Goal: Task Accomplishment & Management: Complete application form

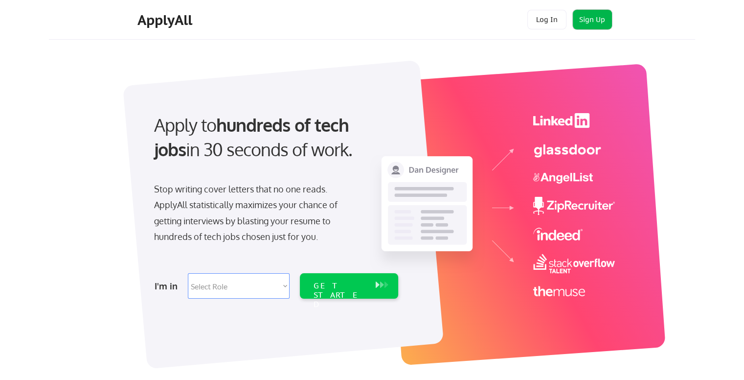
click at [582, 20] on button "Sign Up" at bounding box center [592, 20] width 39 height 20
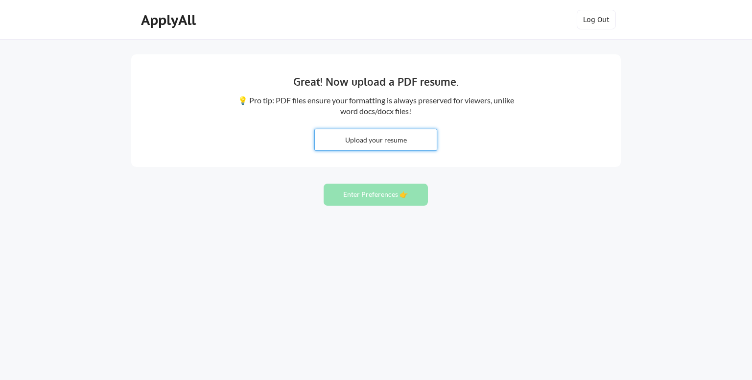
click at [387, 139] on input "file" at bounding box center [376, 139] width 122 height 21
type input "C:\fakepath\Kaycee_Marsh_Resume_5.pdf"
click at [372, 190] on button "Enter Preferences 👉" at bounding box center [375, 194] width 104 height 22
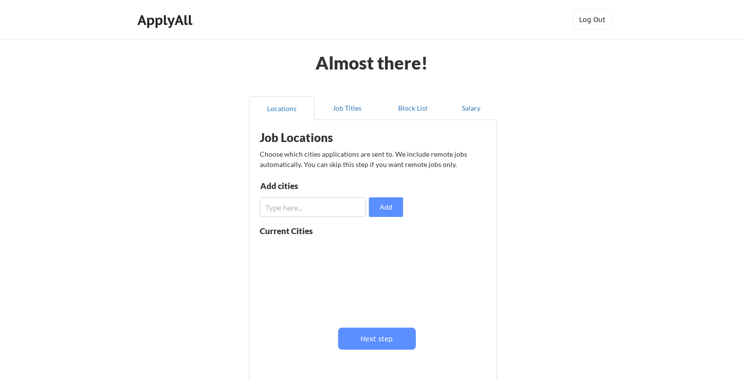
scroll to position [49, 0]
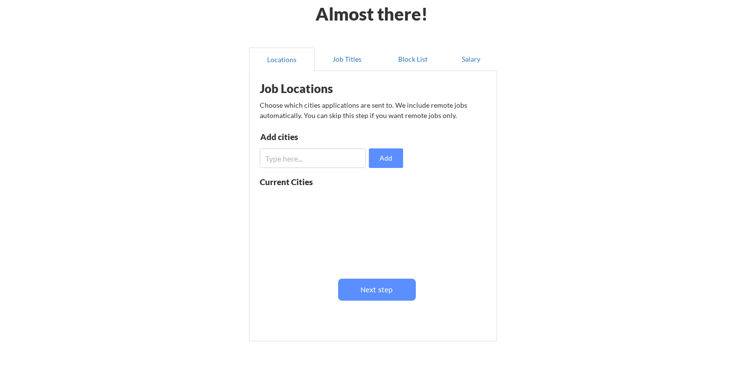
click at [330, 160] on input "input" at bounding box center [313, 158] width 106 height 20
click at [436, 173] on div "Job Locations Choose which cities applications are sent to. We include remote j…" at bounding box center [374, 202] width 241 height 253
click at [362, 160] on input "input" at bounding box center [313, 158] width 106 height 20
type input "Spokane, WA"
click at [388, 153] on button "Add" at bounding box center [386, 158] width 34 height 20
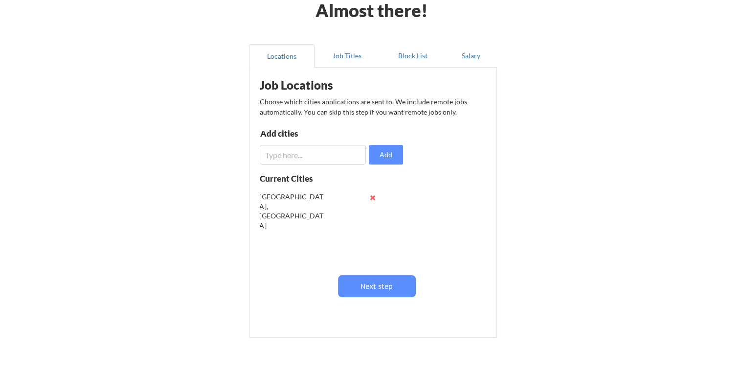
scroll to position [2, 0]
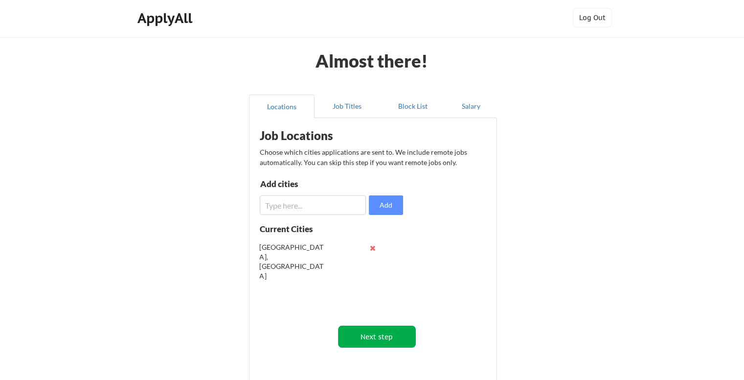
click at [402, 346] on button "Next step" at bounding box center [377, 336] width 78 height 22
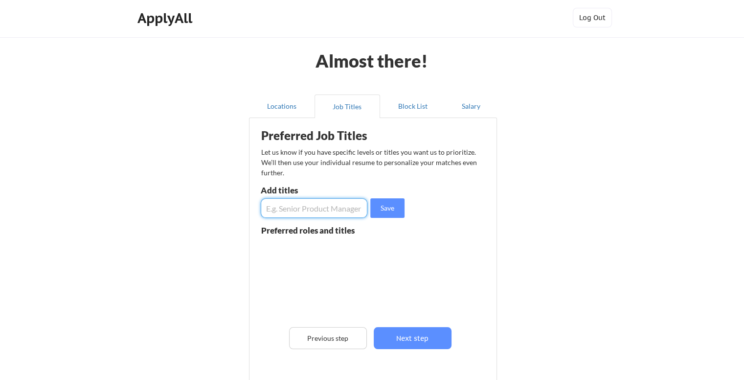
click at [320, 210] on input "input" at bounding box center [314, 208] width 107 height 20
paste input "Customer Service Representative"
type input "Customer Service Representative"
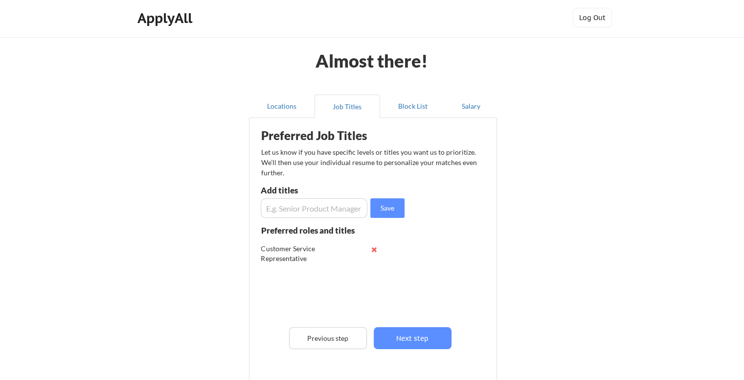
click at [352, 205] on input "input" at bounding box center [314, 208] width 107 height 20
type input "Call Center Agent"
click at [292, 204] on input "input" at bounding box center [314, 208] width 107 height 20
paste input "data entry"
type input "data entry"
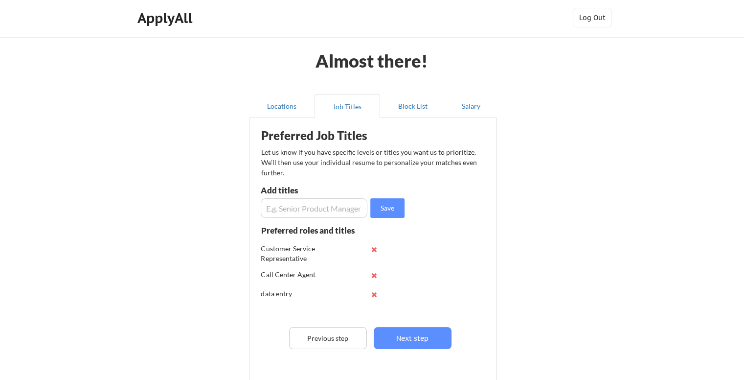
click at [308, 213] on input "input" at bounding box center [314, 208] width 107 height 20
paste input "recruiter"
type input "recruiter"
click at [375, 211] on button "Save" at bounding box center [387, 208] width 34 height 20
click at [286, 211] on input "input" at bounding box center [314, 208] width 107 height 20
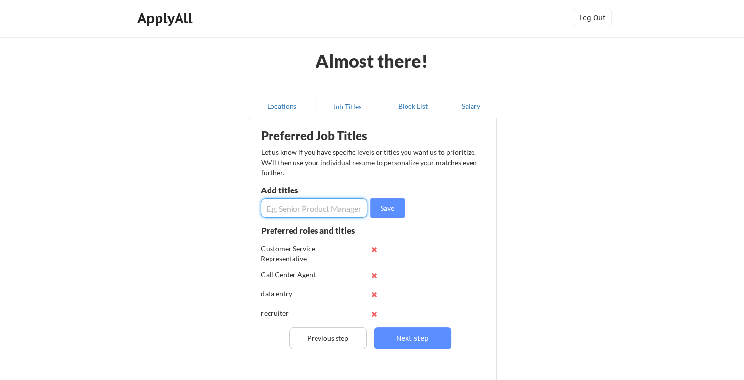
paste input "copy editor"
type input "copy editor"
click at [374, 208] on button "Save" at bounding box center [387, 208] width 34 height 20
click at [301, 210] on input "input" at bounding box center [314, 208] width 107 height 20
paste input "virtual assistant"
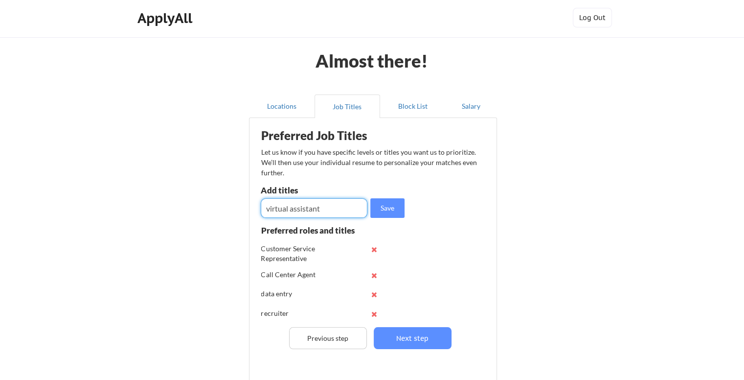
type input "virtual assistant"
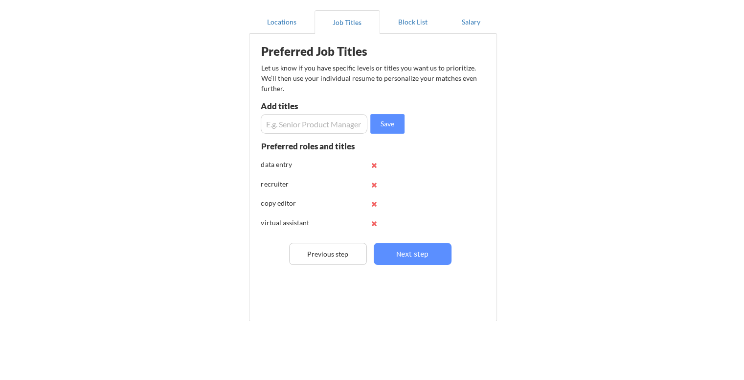
scroll to position [100, 0]
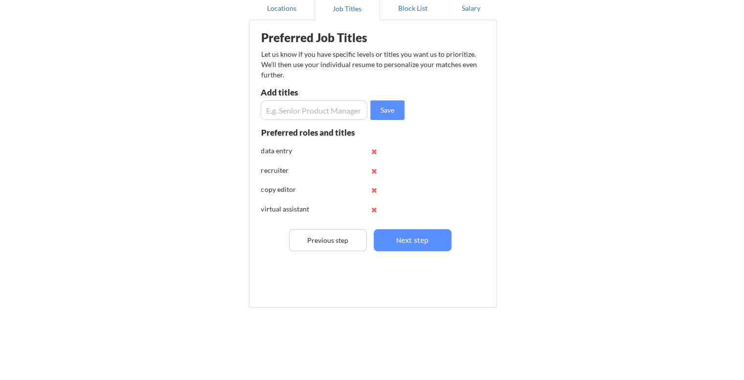
click at [374, 172] on button at bounding box center [374, 170] width 7 height 7
click at [274, 3] on button "Locations" at bounding box center [282, 8] width 66 height 23
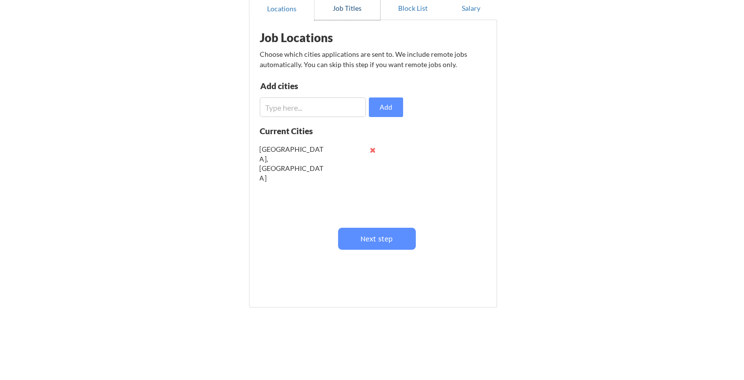
click at [326, 6] on button "Job Titles" at bounding box center [348, 8] width 66 height 23
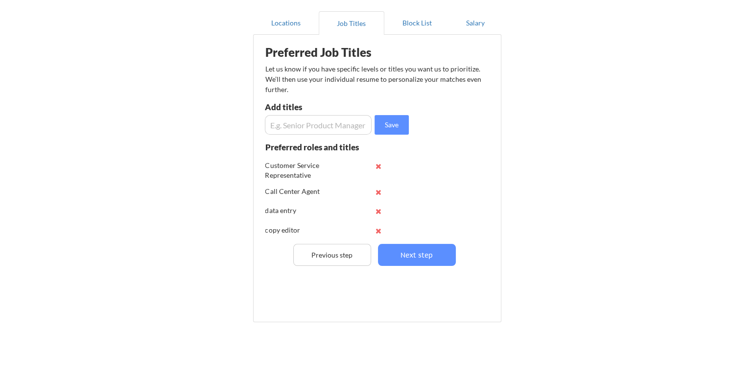
scroll to position [68, 0]
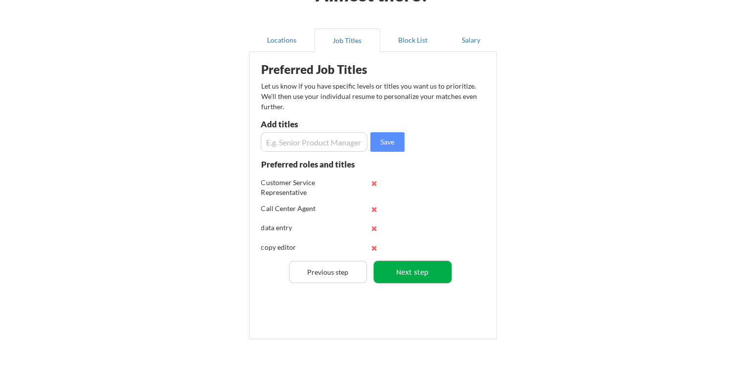
click at [435, 278] on button "Next step" at bounding box center [413, 272] width 78 height 22
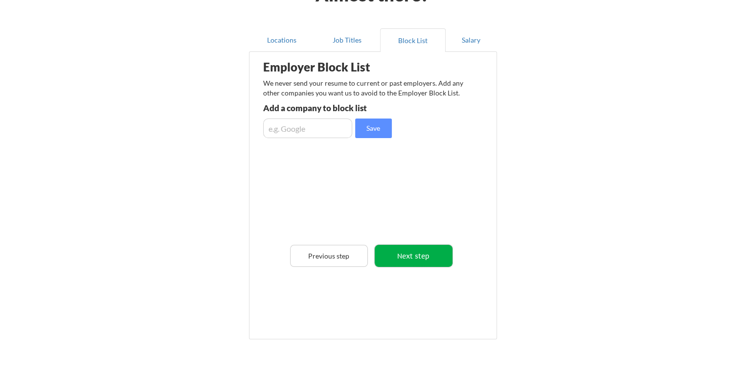
click at [422, 261] on button "Next step" at bounding box center [414, 256] width 78 height 22
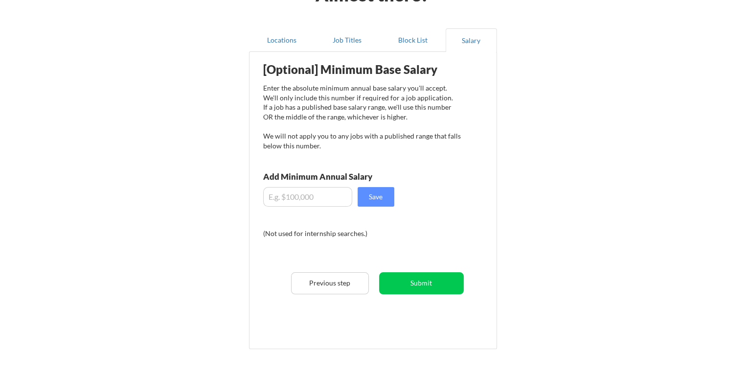
click at [324, 197] on input "input" at bounding box center [307, 197] width 89 height 20
paste input "$33,280"
type input "$33,280"
click at [370, 193] on button "Save" at bounding box center [376, 197] width 37 height 20
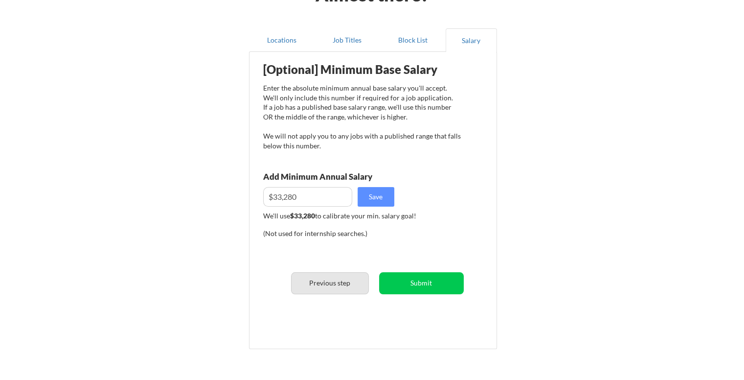
click at [358, 278] on button "Previous step" at bounding box center [330, 283] width 78 height 22
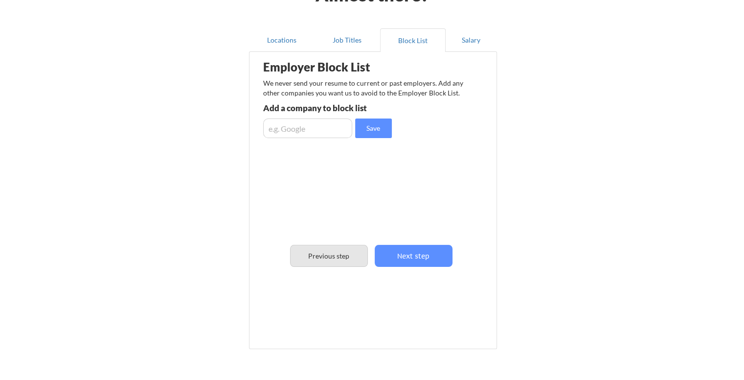
click at [350, 255] on button "Previous step" at bounding box center [329, 256] width 78 height 22
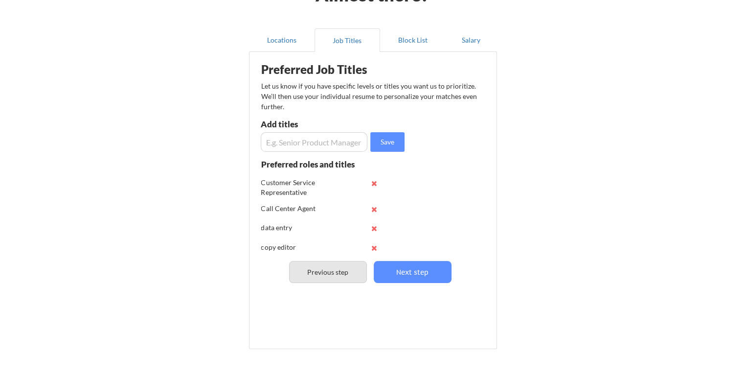
click at [344, 267] on button "Previous step" at bounding box center [328, 272] width 78 height 22
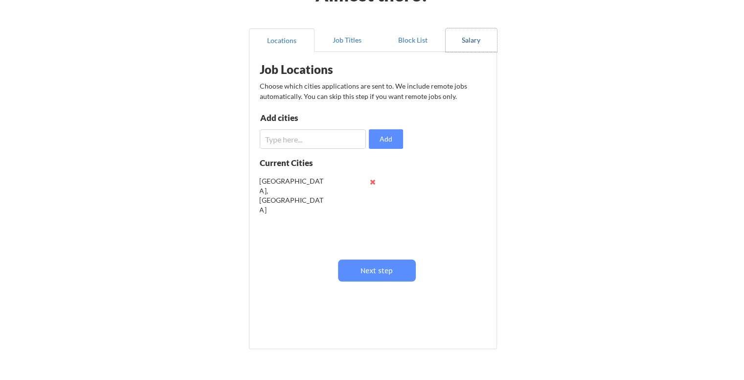
click at [464, 40] on button "Salary" at bounding box center [471, 39] width 51 height 23
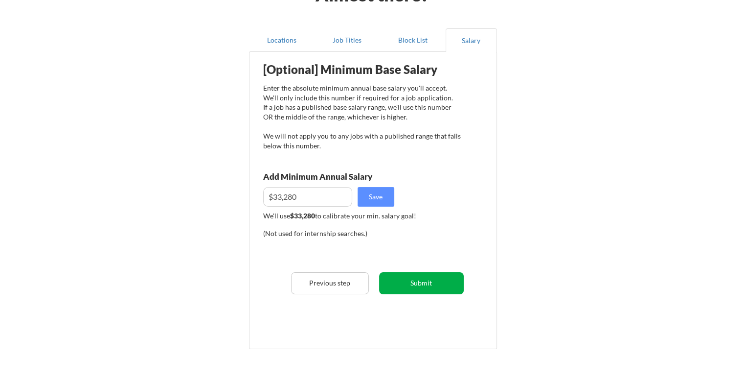
click at [438, 286] on button "Submit" at bounding box center [421, 283] width 85 height 22
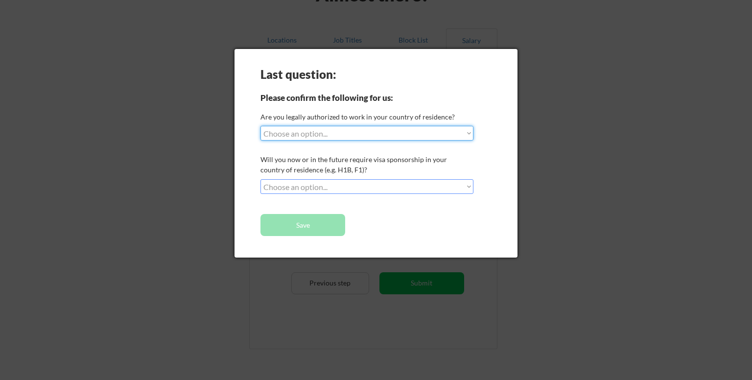
click at [310, 134] on select "Choose an option... Yes, I am a US Citizen Yes, I am a Canadian Citizen Yes, I …" at bounding box center [366, 133] width 213 height 15
select select ""yes__i_am_a_us_citizen""
click at [260, 126] on select "Choose an option... Yes, I am a US Citizen Yes, I am a Canadian Citizen Yes, I …" at bounding box center [366, 133] width 213 height 15
click at [327, 186] on select "Choose an option... No, I will not need sponsorship Yes, I will need sponsorship" at bounding box center [366, 186] width 213 height 15
select select ""yes__i_will_need_sponsorship""
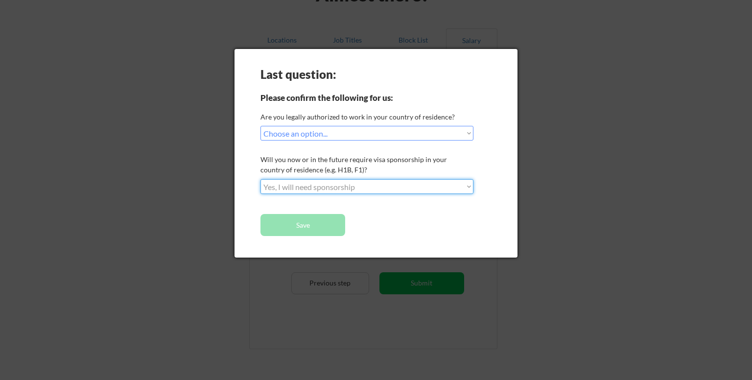
click at [260, 179] on select "Choose an option... No, I will not need sponsorship Yes, I will need sponsorship" at bounding box center [366, 186] width 213 height 15
click at [322, 229] on button "Save" at bounding box center [302, 225] width 85 height 22
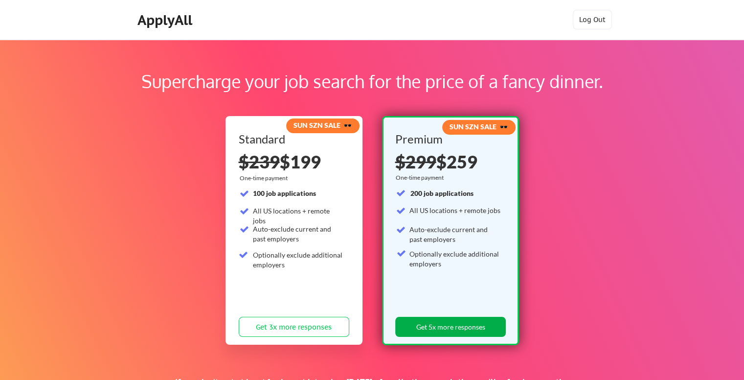
click at [479, 330] on button "Get 5x more responses" at bounding box center [450, 327] width 111 height 20
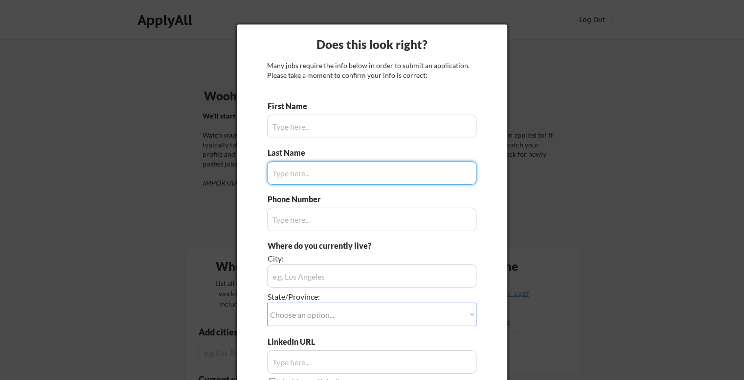
type input "Kaycee"
type input "[PHONE_NUMBER]"
type input "[GEOGRAPHIC_DATA], [GEOGRAPHIC_DATA] 54893"
type input "[PERSON_NAME]"
click at [354, 126] on input "input" at bounding box center [371, 126] width 209 height 23
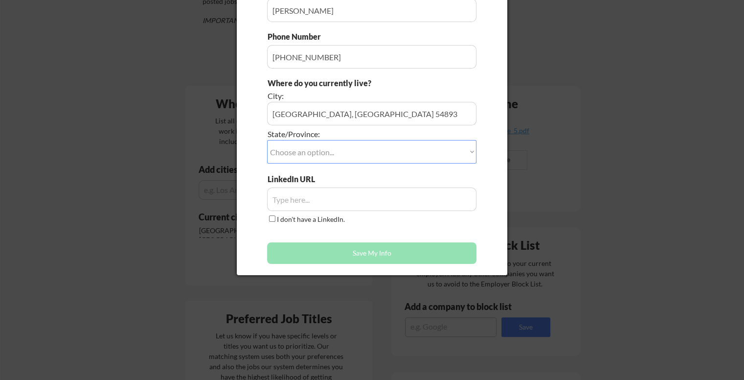
scroll to position [147, 0]
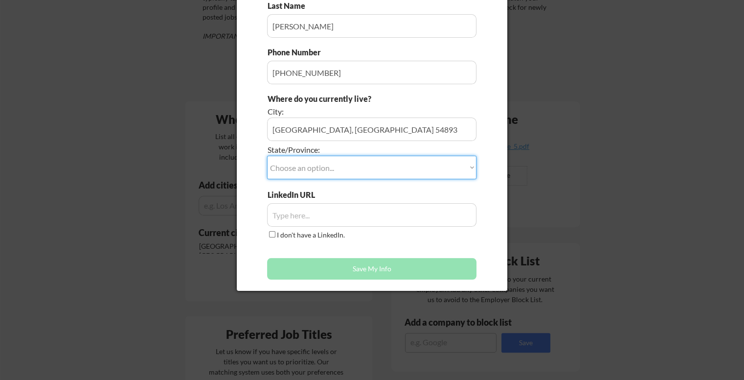
click at [354, 165] on select "Choose an option... Other/Not Applicable [US_STATE] [US_STATE] [GEOGRAPHIC_DATA…" at bounding box center [371, 167] width 209 height 23
select select ""[US_STATE]""
click at [267, 156] on select "Choose an option... Other/Not Applicable [US_STATE] [US_STATE] [GEOGRAPHIC_DATA…" at bounding box center [371, 167] width 209 height 23
click at [271, 235] on input "I don't have a LinkedIn." at bounding box center [272, 234] width 6 height 6
checkbox input "true"
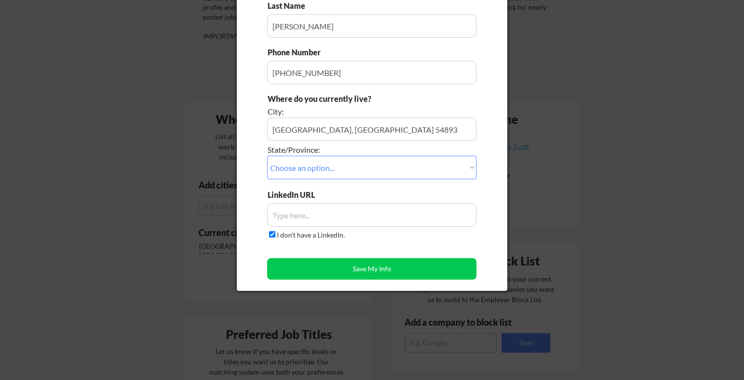
click at [383, 276] on button "Save My Info" at bounding box center [371, 269] width 209 height 22
type input "[GEOGRAPHIC_DATA], [GEOGRAPHIC_DATA] 54893, [US_STATE]"
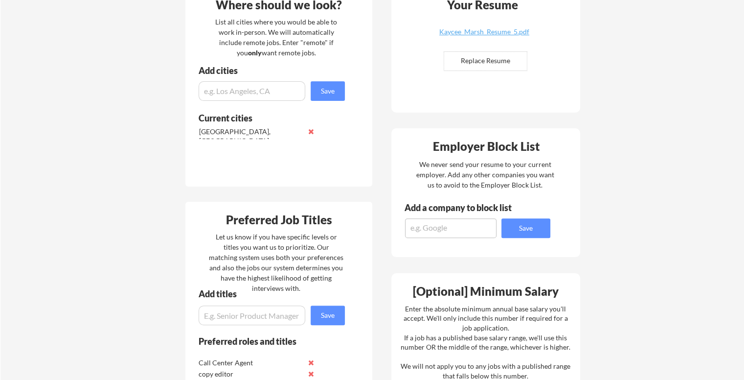
scroll to position [245, 0]
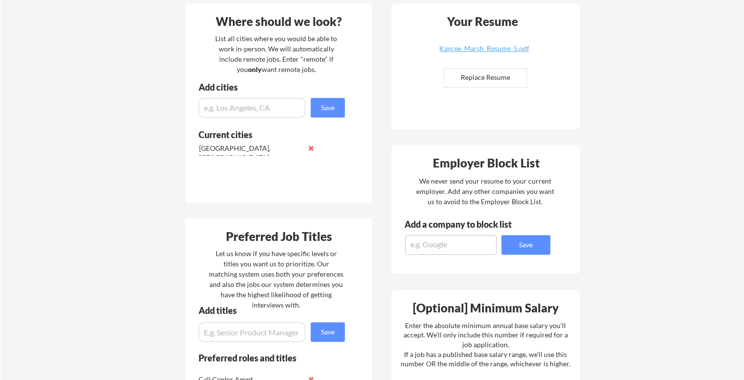
click at [479, 75] on input "file" at bounding box center [485, 78] width 83 height 19
type input "C:\fakepath\Kaycee_Marsh_Resume_5 (1).pdf"
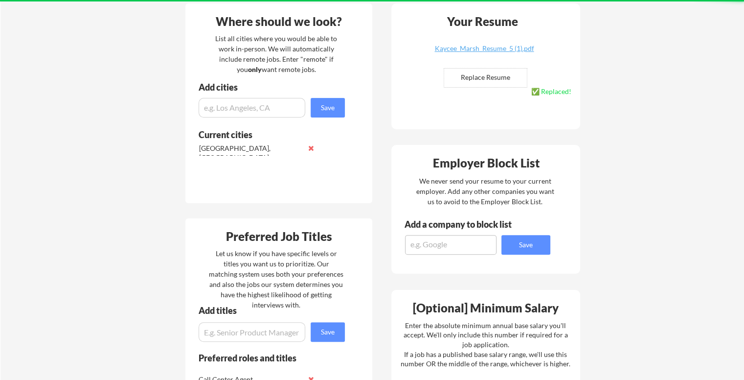
click at [605, 119] on div "Your Dashboard Woohoo! You're ready to be applied! 🙌 We'll start applying you t…" at bounding box center [372, 261] width 744 height 935
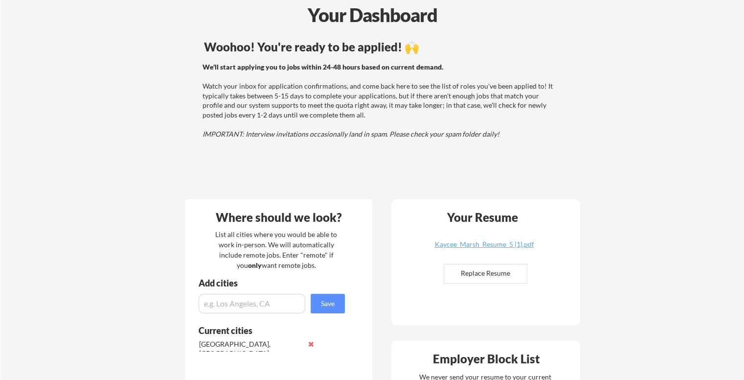
scroll to position [0, 0]
